Goal: Task Accomplishment & Management: Use online tool/utility

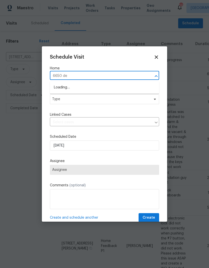
scroll to position [0, 4]
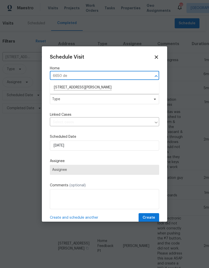
click at [93, 88] on li "[STREET_ADDRESS][PERSON_NAME]" at bounding box center [104, 88] width 109 height 9
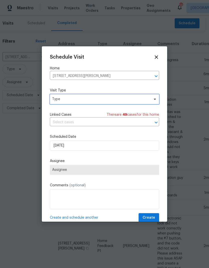
click at [94, 101] on span "Type" at bounding box center [101, 99] width 98 height 5
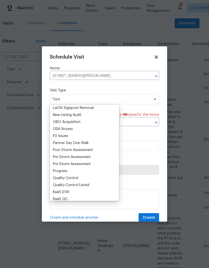
scroll to position [282, 0]
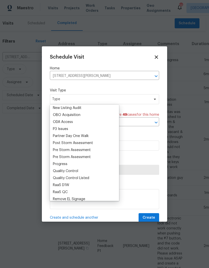
click at [68, 163] on div "Progress" at bounding box center [84, 164] width 66 height 7
click at [65, 165] on div "Progress" at bounding box center [60, 164] width 15 height 5
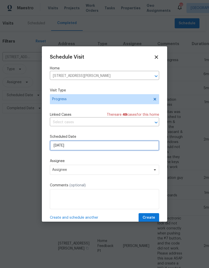
click at [88, 148] on input "[DATE]" at bounding box center [104, 146] width 109 height 10
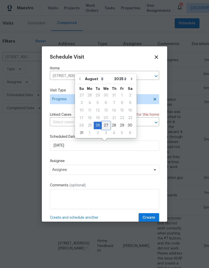
click at [105, 126] on div "27" at bounding box center [106, 125] width 8 height 7
type input "[DATE]"
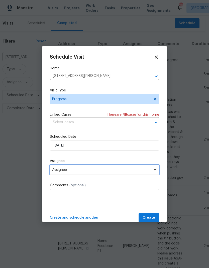
click at [87, 172] on span "Assignee" at bounding box center [101, 170] width 98 height 4
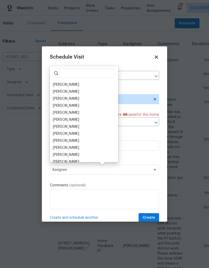
click at [76, 86] on div "[PERSON_NAME]" at bounding box center [66, 84] width 26 height 5
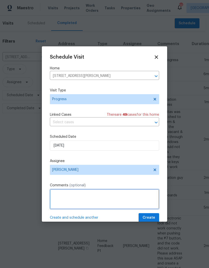
click at [86, 201] on textarea at bounding box center [104, 199] width 109 height 20
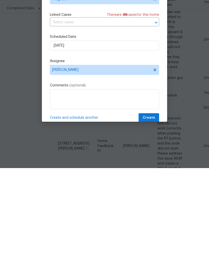
click at [81, 216] on span "Create and schedule another" at bounding box center [74, 218] width 48 height 5
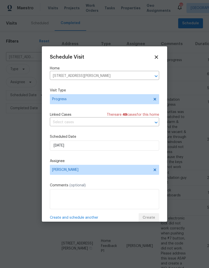
scroll to position [0, 0]
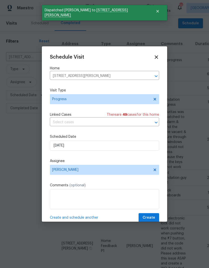
click at [150, 77] on icon "Clear" at bounding box center [149, 76] width 3 height 3
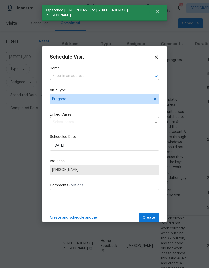
click at [112, 78] on input "text" at bounding box center [97, 76] width 95 height 8
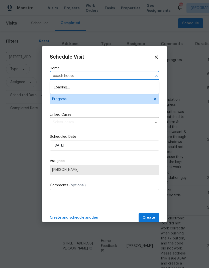
type input "coach house"
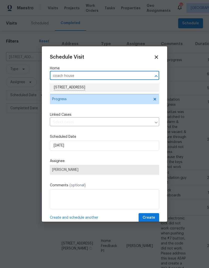
click at [100, 90] on li "[STREET_ADDRESS]" at bounding box center [104, 88] width 109 height 9
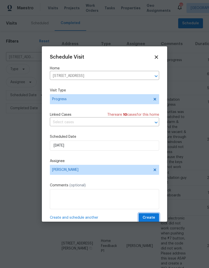
click at [151, 217] on span "Create" at bounding box center [149, 218] width 13 height 6
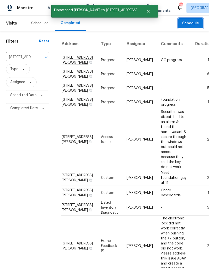
click at [38, 57] on icon "Clear" at bounding box center [39, 57] width 5 height 5
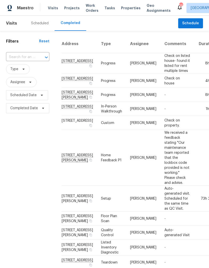
click at [71, 9] on span "Projects" at bounding box center [72, 8] width 16 height 5
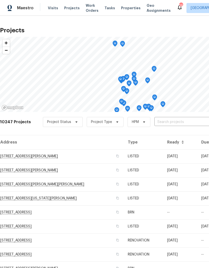
click at [165, 124] on input "text" at bounding box center [183, 122] width 57 height 8
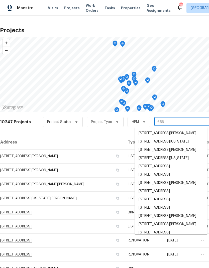
type input "6650"
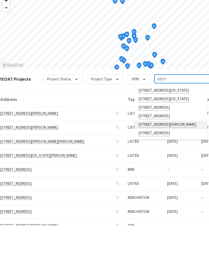
click at [165, 164] on li "[STREET_ADDRESS][PERSON_NAME]" at bounding box center [171, 168] width 73 height 9
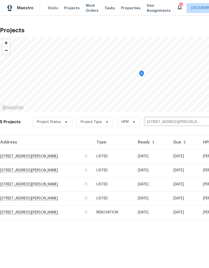
click at [134, 216] on td "[DATE]" at bounding box center [152, 213] width 36 height 14
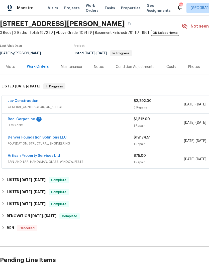
scroll to position [17, 0]
click at [22, 102] on link "Jav Construction" at bounding box center [23, 101] width 31 height 4
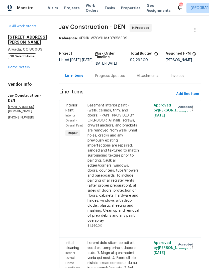
click at [24, 66] on link "Home details" at bounding box center [19, 68] width 22 height 4
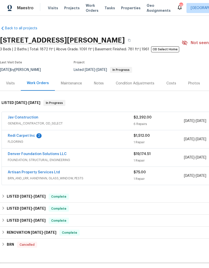
click at [24, 134] on link "Redi Carpet Inc" at bounding box center [21, 136] width 27 height 4
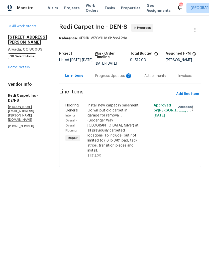
click at [25, 66] on link "Home details" at bounding box center [19, 68] width 22 height 4
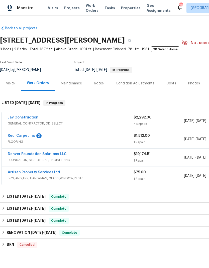
click at [26, 137] on link "Redi Carpet Inc" at bounding box center [21, 136] width 27 height 4
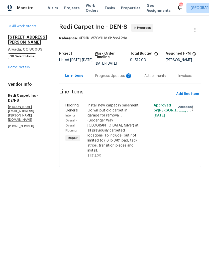
click at [112, 79] on div "Progress Updates 2" at bounding box center [113, 76] width 37 height 5
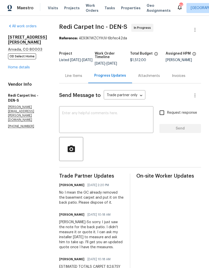
click at [20, 66] on link "Home details" at bounding box center [19, 68] width 22 height 4
